Goal: Task Accomplishment & Management: Use online tool/utility

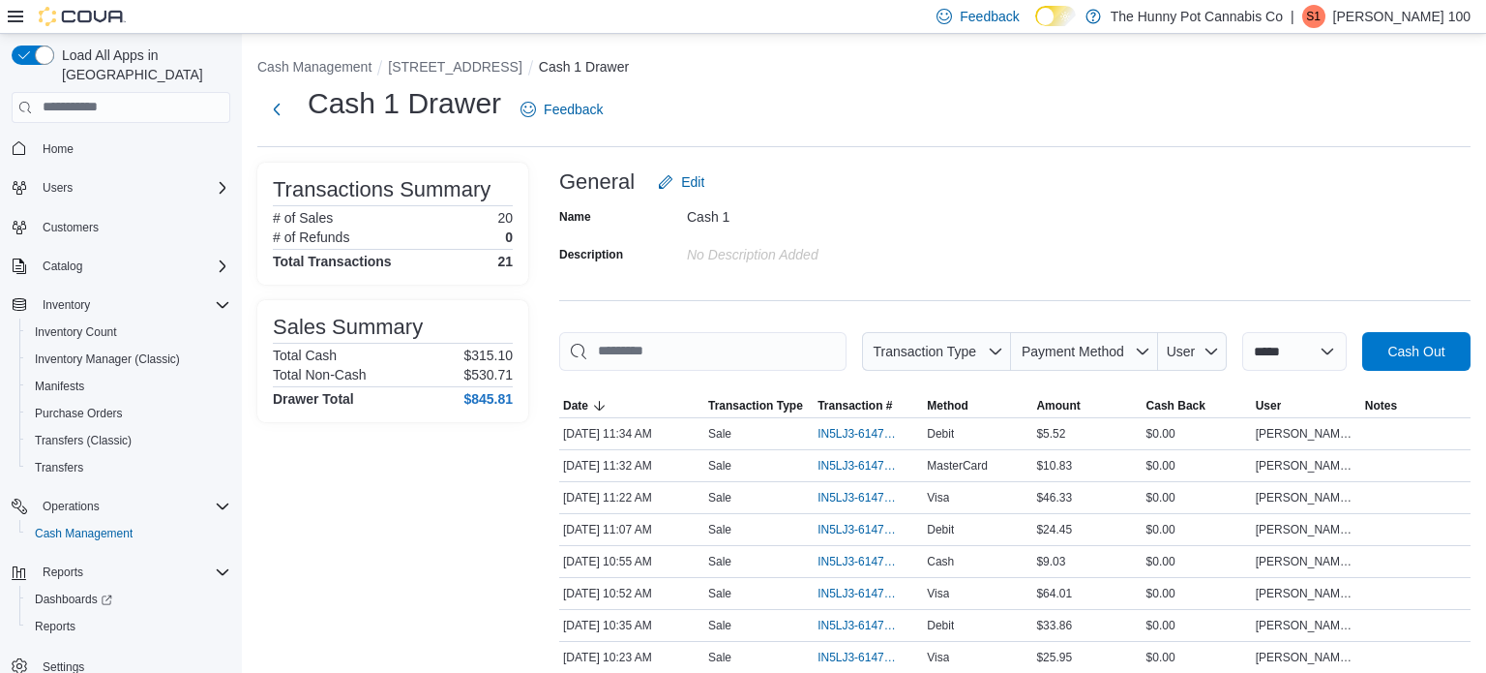
click at [855, 99] on div "Cash 1 Drawer Feedback" at bounding box center [864, 109] width 1214 height 50
click at [75, 618] on span "Reports" at bounding box center [55, 625] width 41 height 15
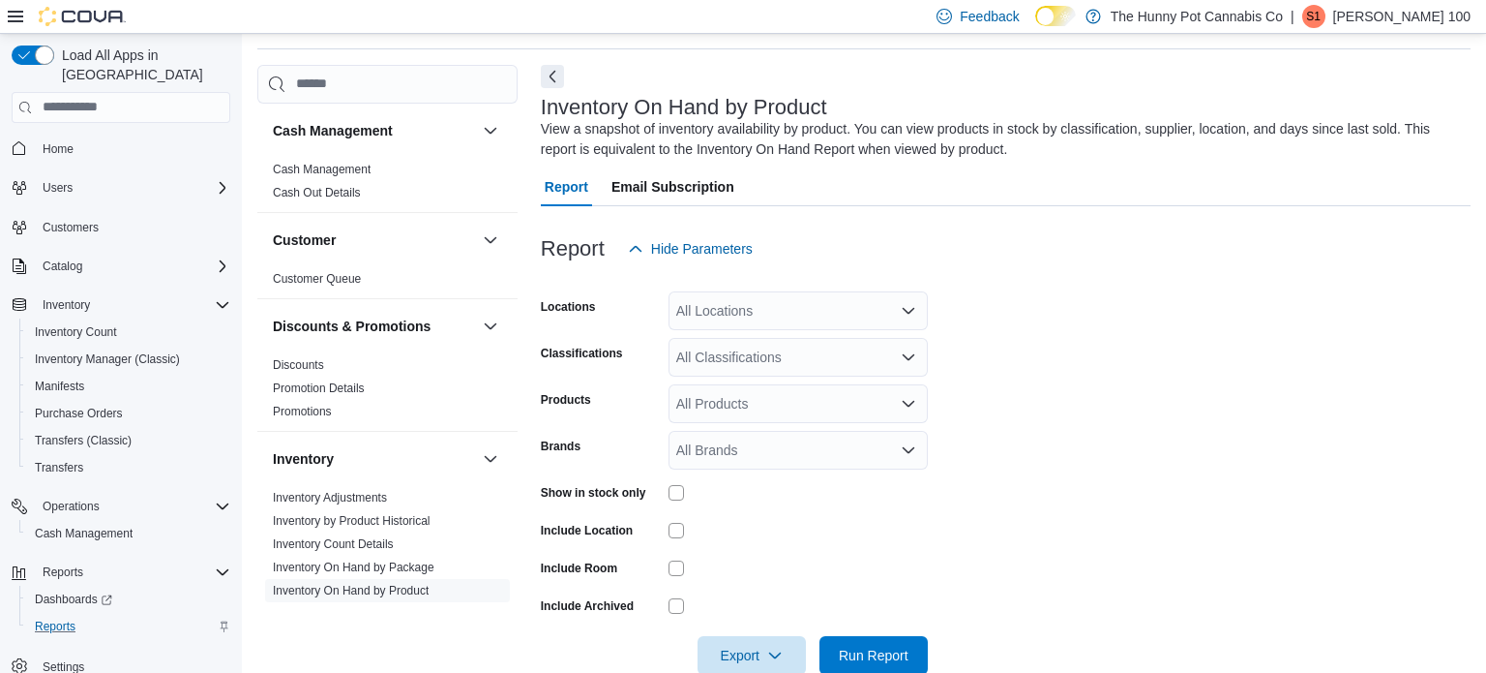
scroll to position [65, 0]
click at [828, 322] on div "All Locations" at bounding box center [798, 308] width 259 height 39
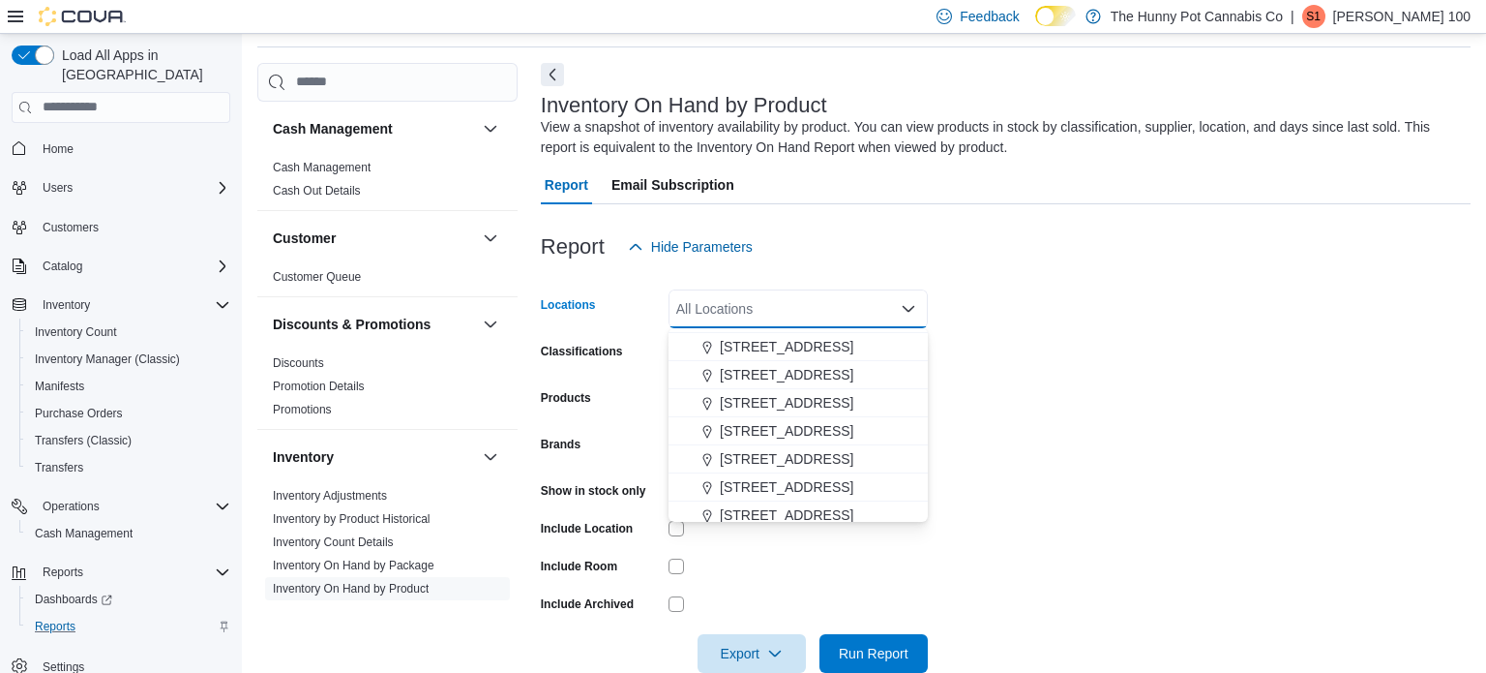
scroll to position [643, 0]
click at [769, 344] on span "[STREET_ADDRESS]" at bounding box center [787, 344] width 134 height 19
click at [961, 371] on form "Locations [STREET_ADDRESS] Selected. [STREET_ADDRESS] Press Backspace to delete…" at bounding box center [1006, 469] width 930 height 406
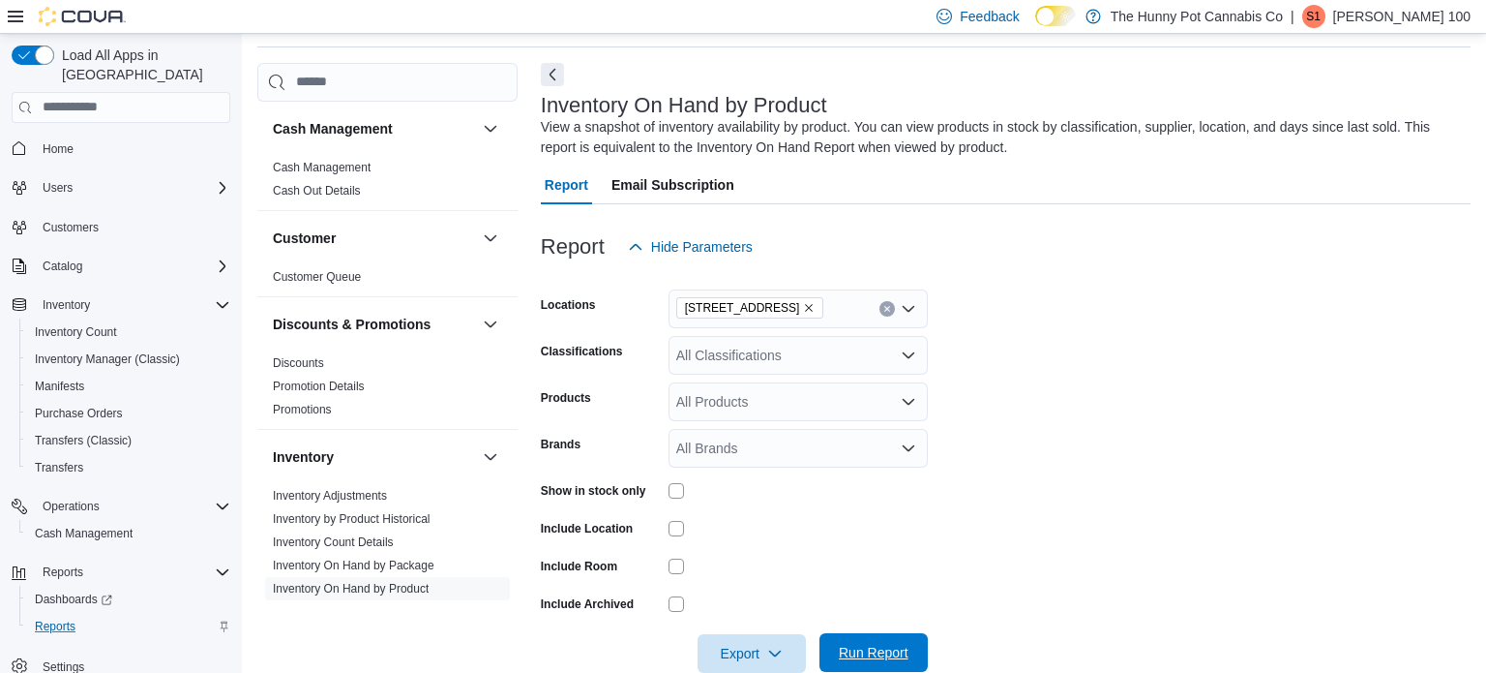
click at [877, 642] on span "Run Report" at bounding box center [873, 652] width 85 height 39
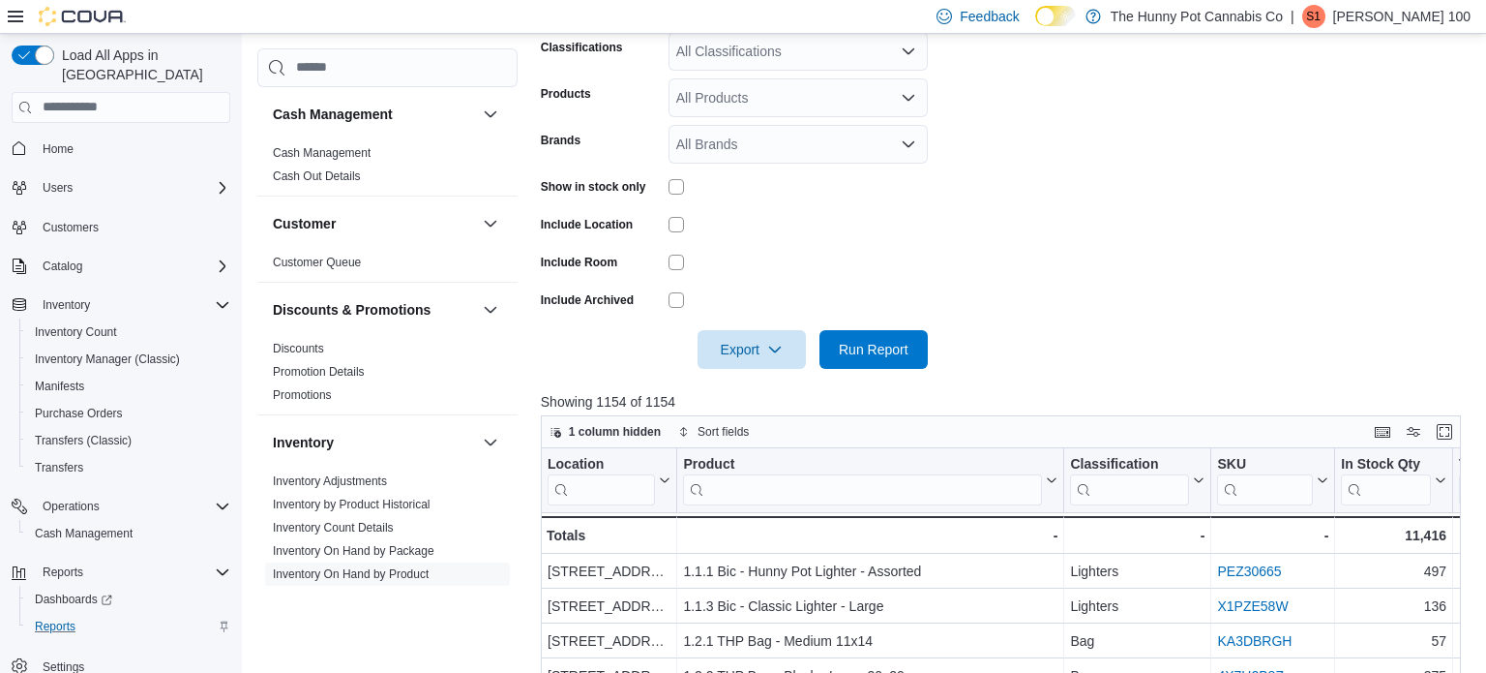
scroll to position [368, 0]
click at [1302, 191] on form "Locations [STREET_ADDRESS] Classifications All Classifications Products All Pro…" at bounding box center [1006, 166] width 930 height 406
click at [885, 345] on span "Run Report" at bounding box center [874, 349] width 70 height 19
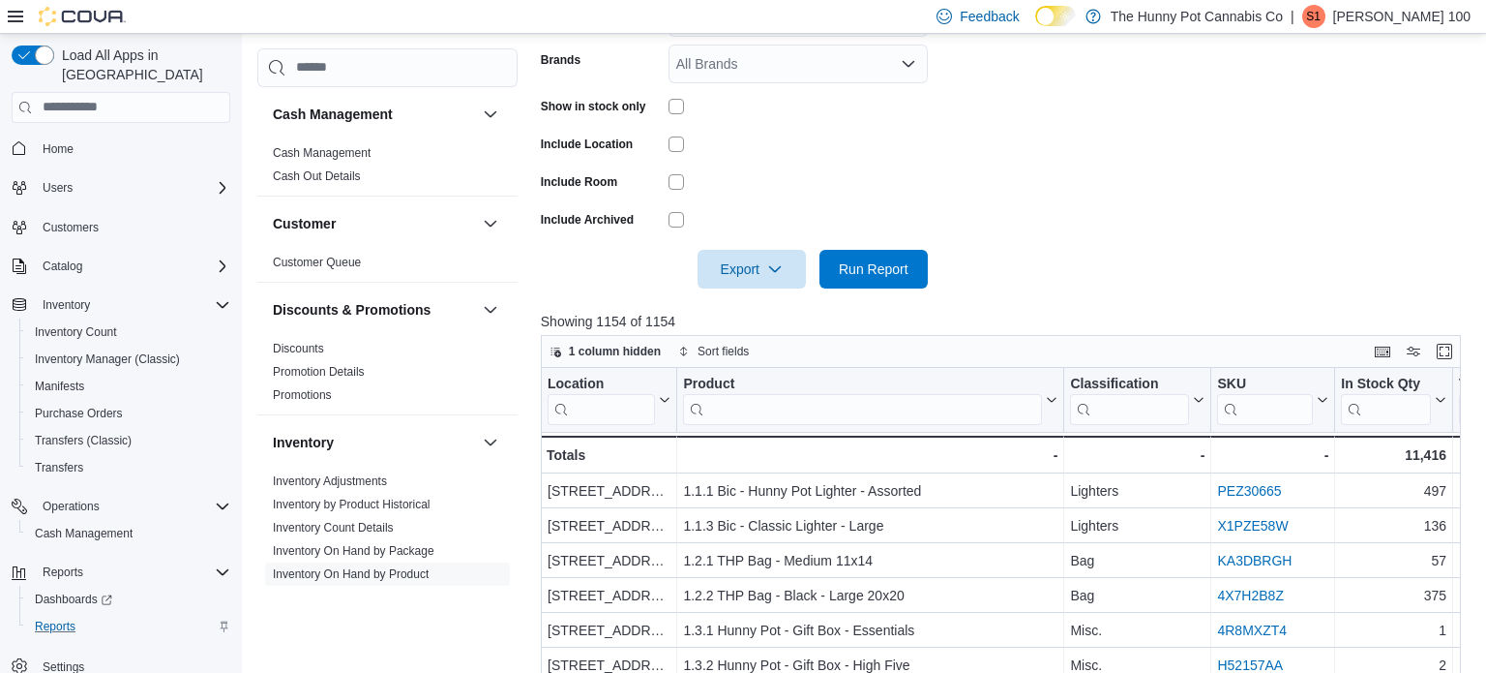
scroll to position [345, 0]
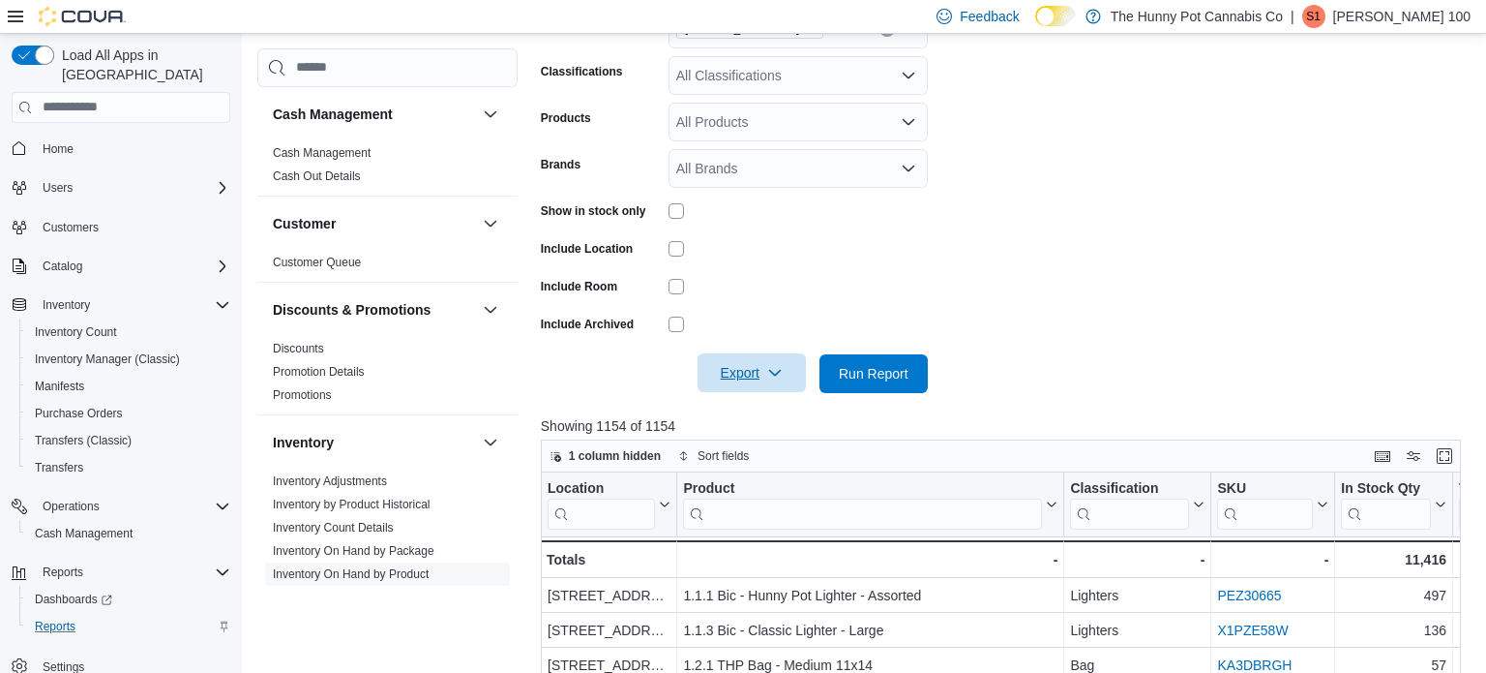
click at [756, 372] on span "Export" at bounding box center [751, 372] width 85 height 39
click at [743, 422] on button "Export to Excel" at bounding box center [755, 412] width 110 height 39
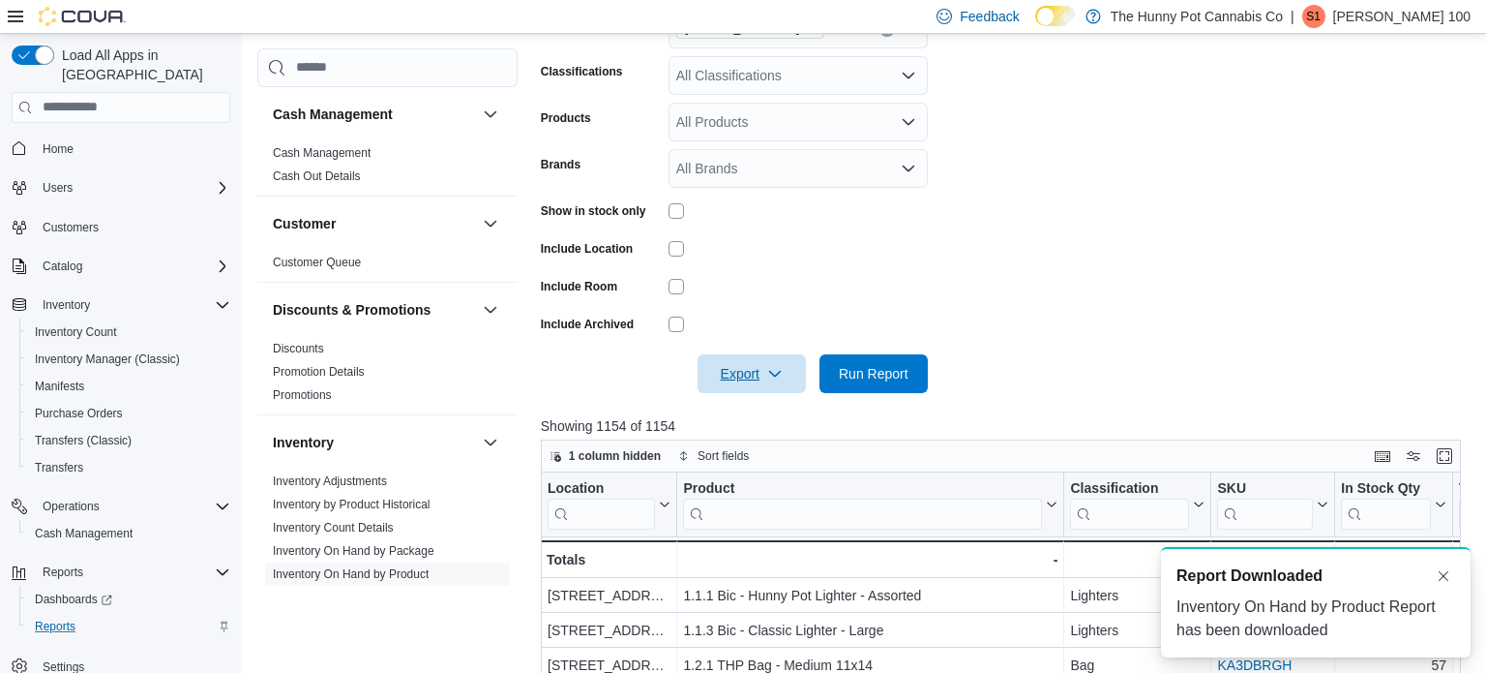
scroll to position [0, 0]
